Goal: Task Accomplishment & Management: Use online tool/utility

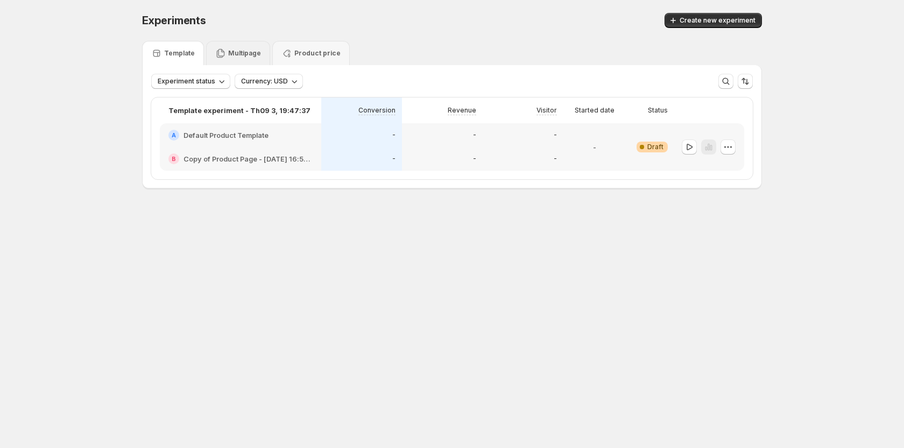
click at [239, 53] on p "Multipage" at bounding box center [244, 53] width 33 height 9
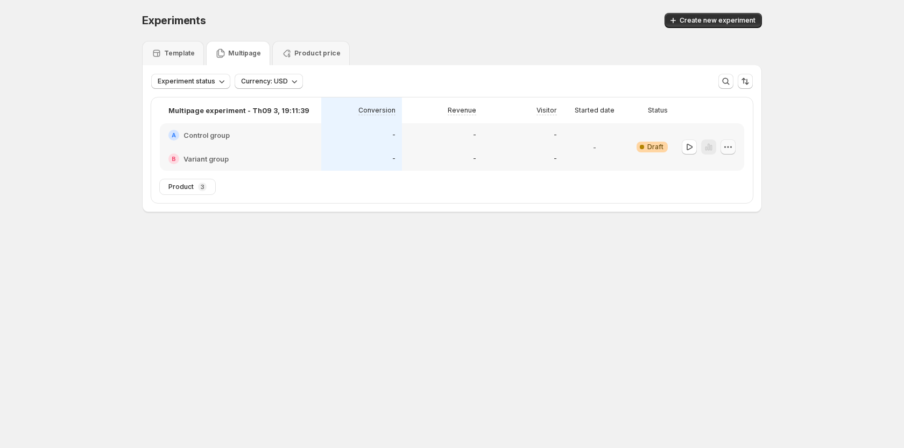
click at [731, 150] on icon "button" at bounding box center [728, 147] width 11 height 11
click at [714, 166] on span "Edit" at bounding box center [716, 169] width 12 height 9
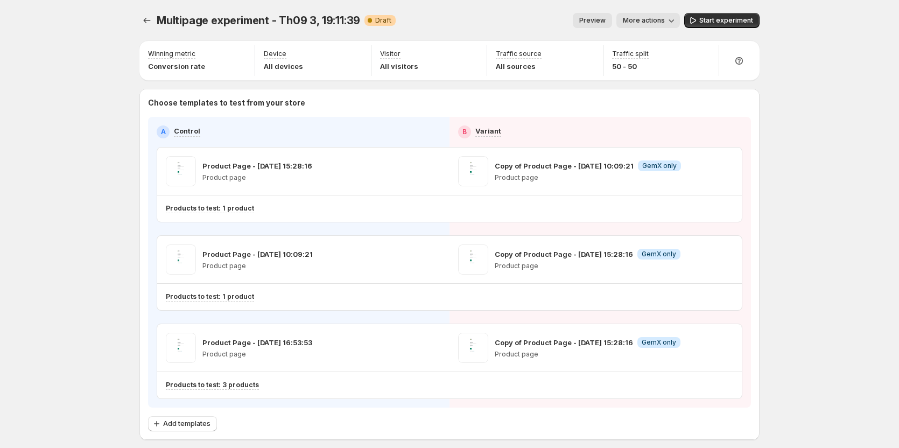
click at [606, 23] on span "Preview" at bounding box center [592, 20] width 26 height 9
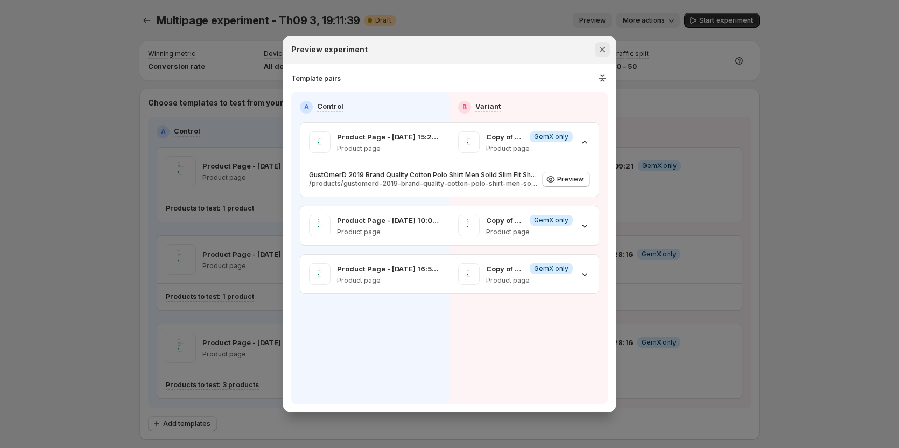
click at [604, 48] on icon "Close" at bounding box center [602, 49] width 4 height 4
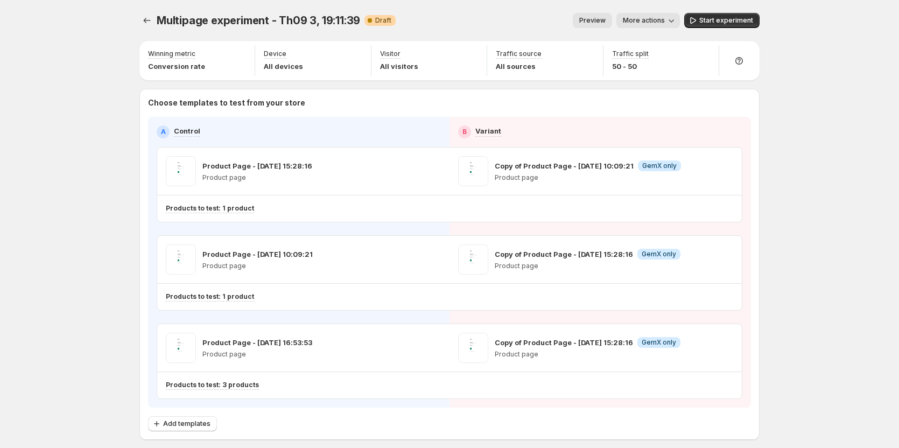
click at [645, 25] on button "More actions" at bounding box center [648, 20] width 64 height 15
click at [671, 80] on span "Copy live page link" at bounding box center [675, 79] width 64 height 9
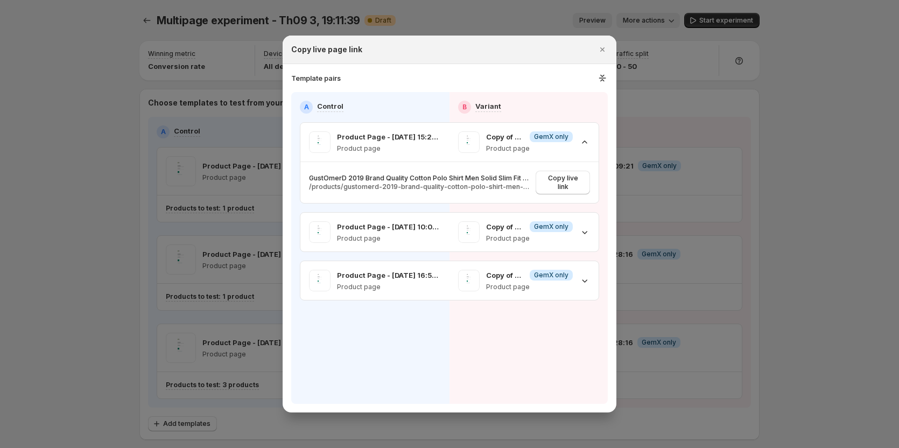
click at [826, 257] on div at bounding box center [449, 224] width 899 height 448
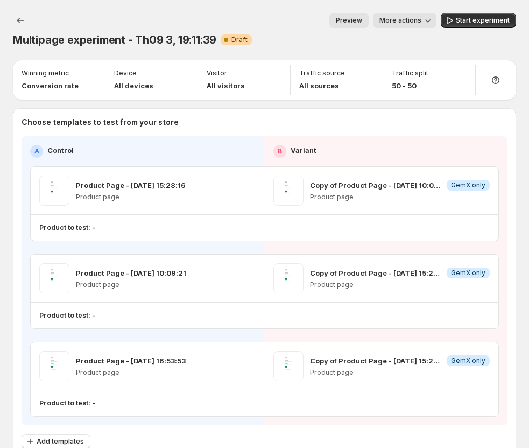
click at [362, 21] on span "Preview" at bounding box center [349, 20] width 26 height 9
click at [362, 22] on span "Preview" at bounding box center [349, 20] width 26 height 9
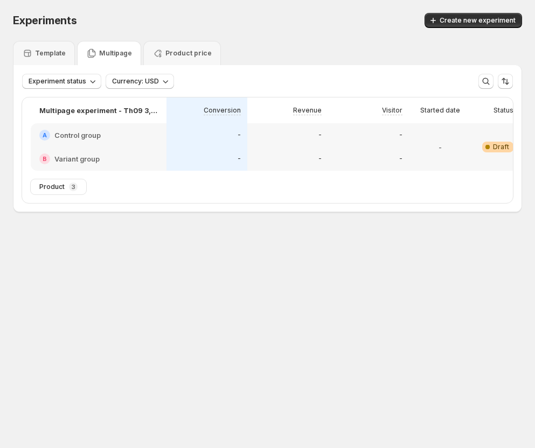
click at [377, 145] on div "-" at bounding box center [368, 135] width 81 height 24
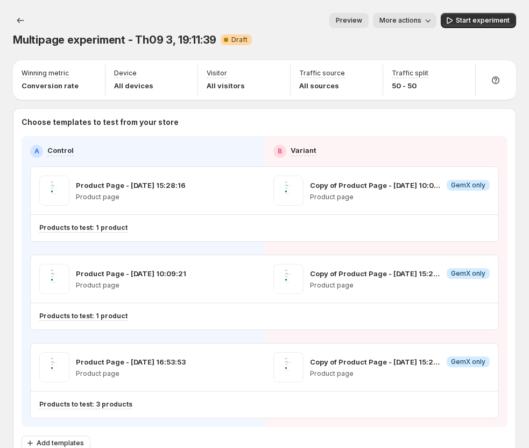
click at [361, 18] on span "Preview" at bounding box center [349, 20] width 26 height 9
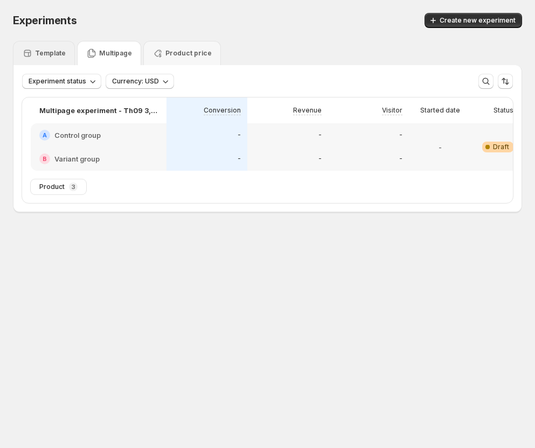
click at [35, 53] on p "Template" at bounding box center [50, 53] width 31 height 9
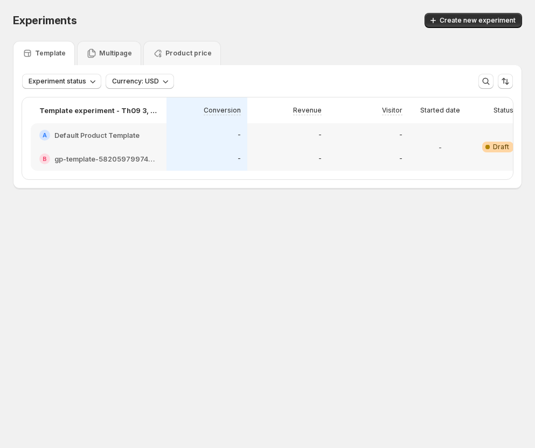
click at [422, 138] on div "-" at bounding box center [440, 147] width 54 height 34
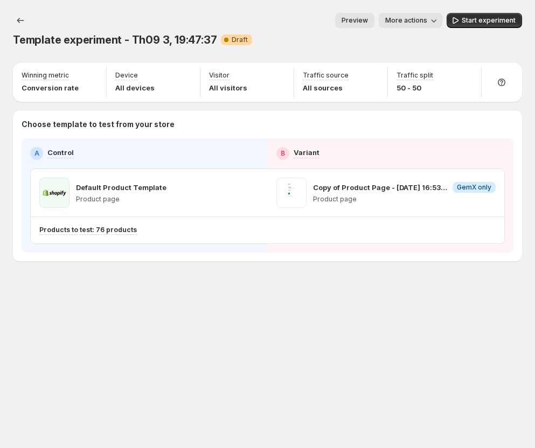
click at [409, 17] on span "More actions" at bounding box center [406, 20] width 42 height 9
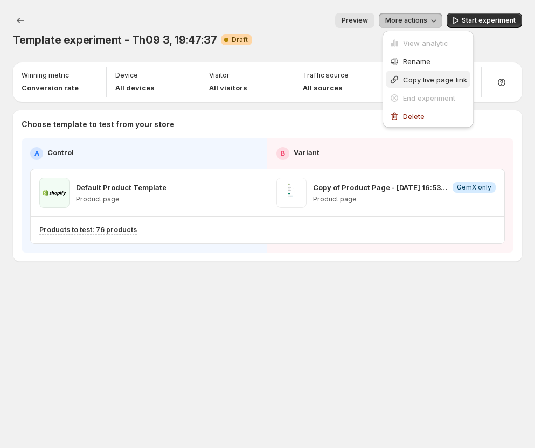
click at [431, 74] on span "Copy live page link" at bounding box center [435, 79] width 64 height 11
